Goal: Find specific page/section: Find specific page/section

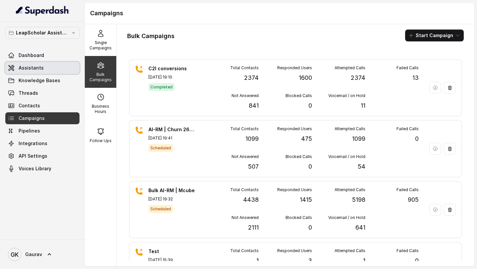
click at [60, 69] on link "Assistants" at bounding box center [42, 68] width 74 height 12
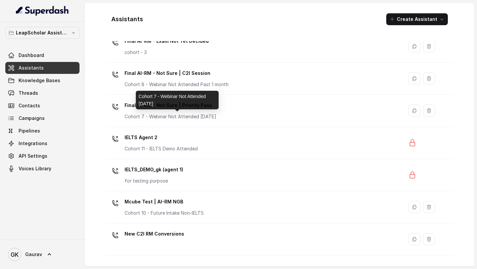
scroll to position [405, 0]
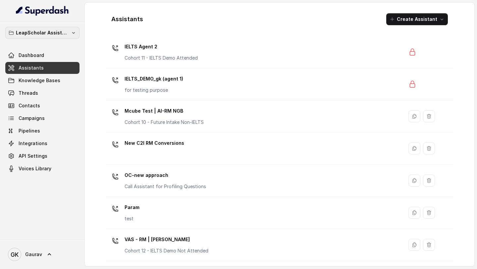
click at [60, 32] on p "LeapScholar Assistant" at bounding box center [42, 33] width 53 height 8
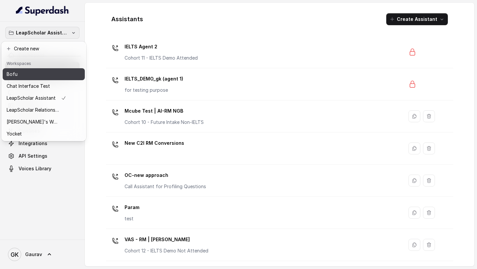
click at [50, 70] on button "Bofu" at bounding box center [44, 74] width 82 height 12
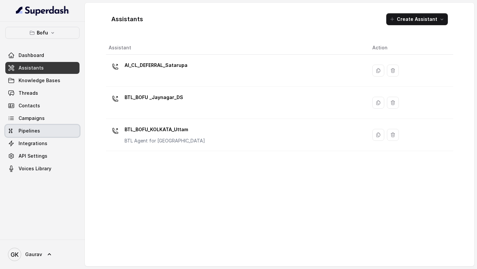
click at [64, 137] on link "Pipelines" at bounding box center [42, 131] width 74 height 12
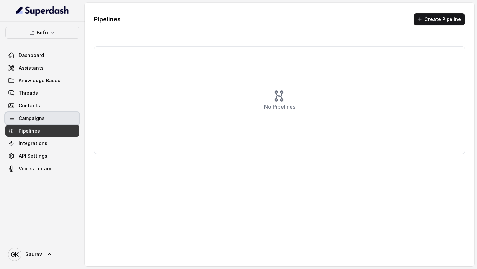
click at [58, 117] on link "Campaigns" at bounding box center [42, 118] width 74 height 12
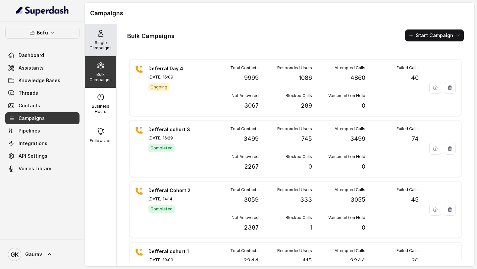
click at [101, 47] on p "Single Campaigns" at bounding box center [101, 45] width 26 height 11
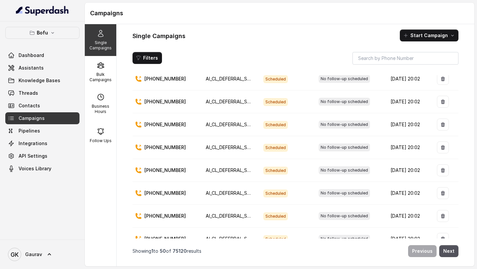
scroll to position [999, 0]
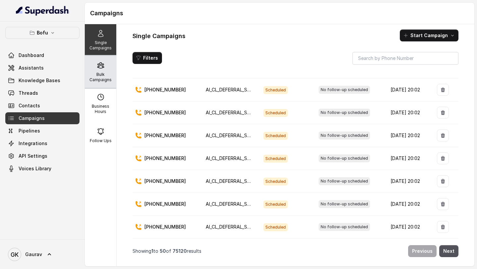
click at [106, 81] on p "Bulk Campaigns" at bounding box center [101, 77] width 26 height 11
